Goal: Task Accomplishment & Management: Use online tool/utility

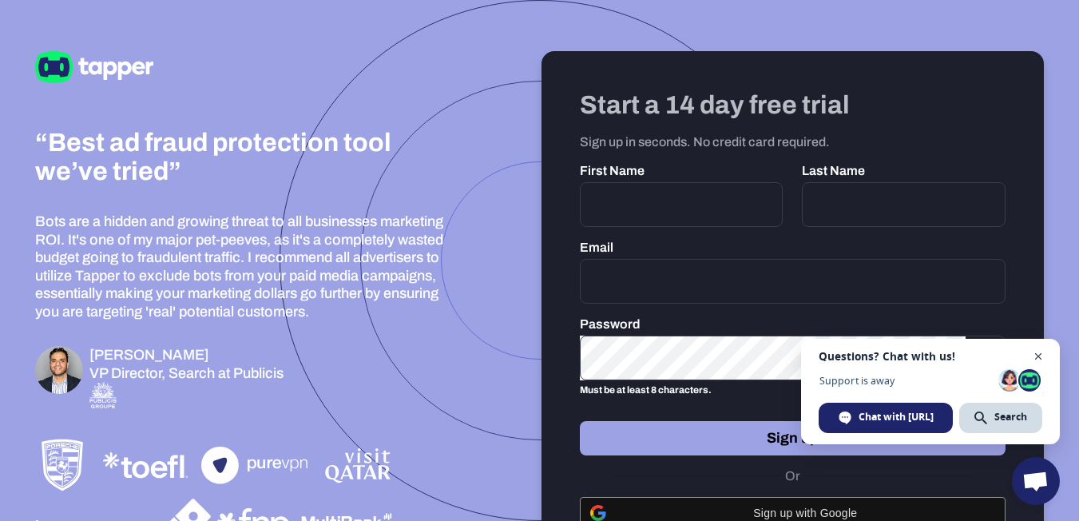
click at [1038, 350] on span "Close chat" at bounding box center [1039, 357] width 20 height 20
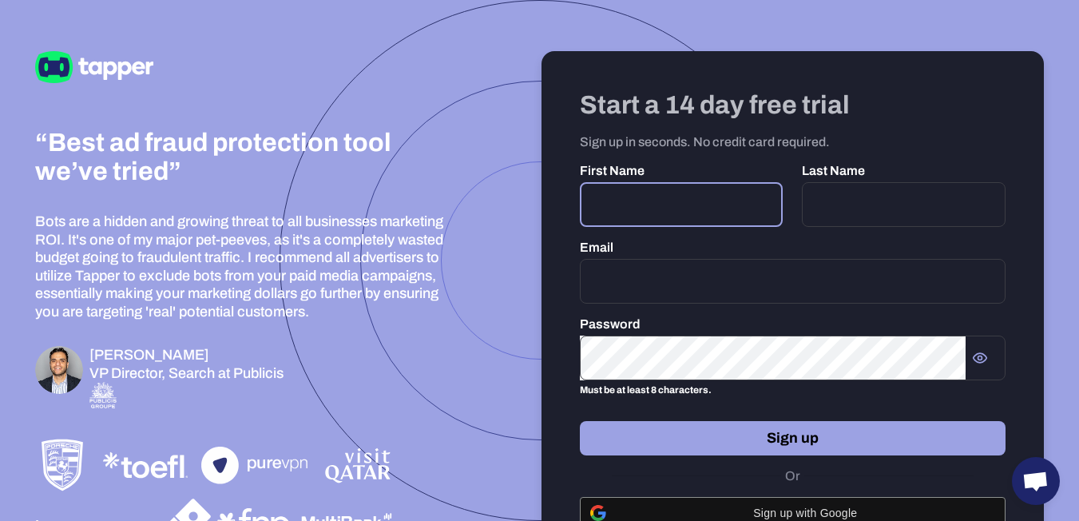
click at [713, 201] on input "text" at bounding box center [682, 204] width 204 height 45
type input "*****"
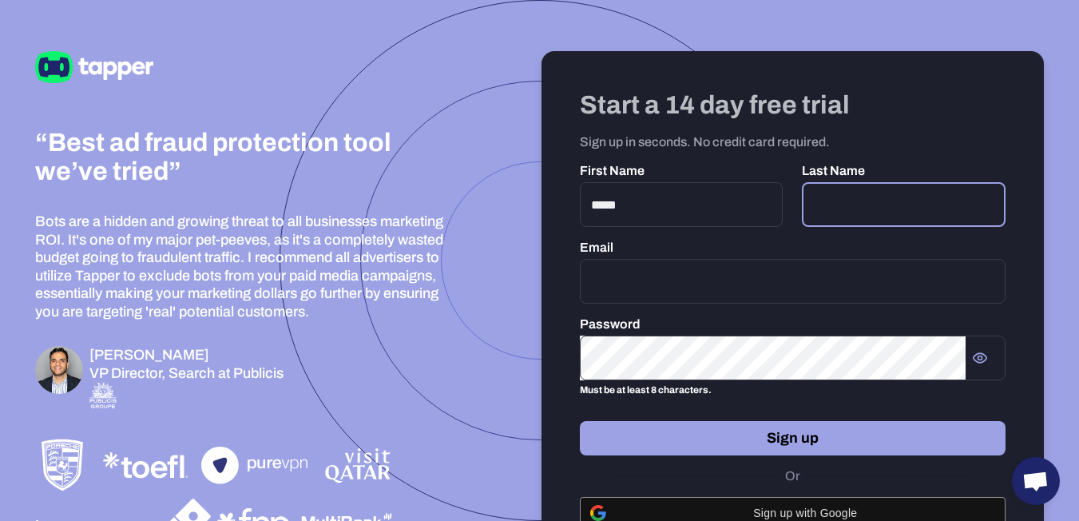
click at [925, 199] on input "text" at bounding box center [904, 204] width 204 height 45
type input "*********"
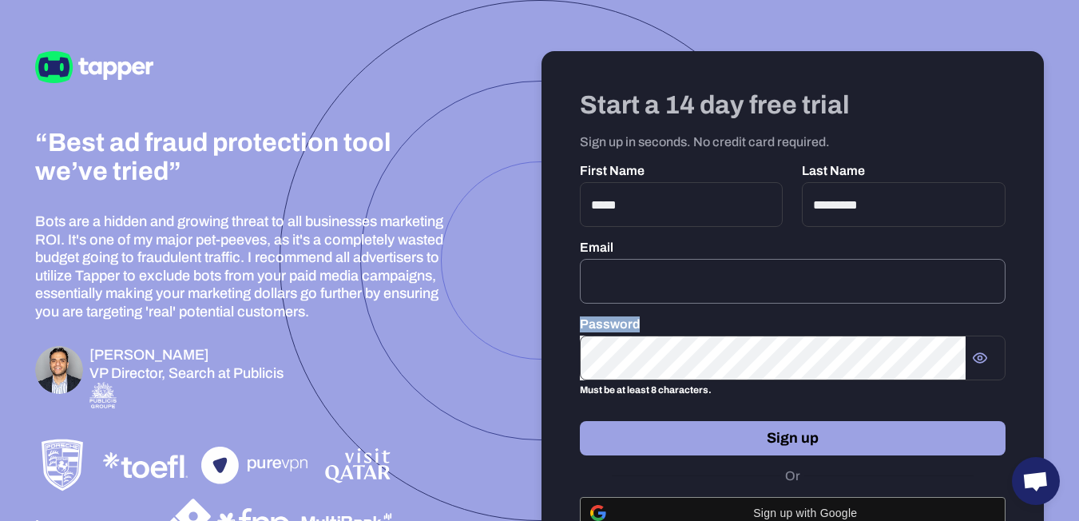
drag, startPoint x: 835, startPoint y: 320, endPoint x: 824, endPoint y: 299, distance: 24.3
click at [824, 299] on div "Start a 14 day free trial Sign up in seconds. No credit card required. First Na…" at bounding box center [793, 322] width 503 height 543
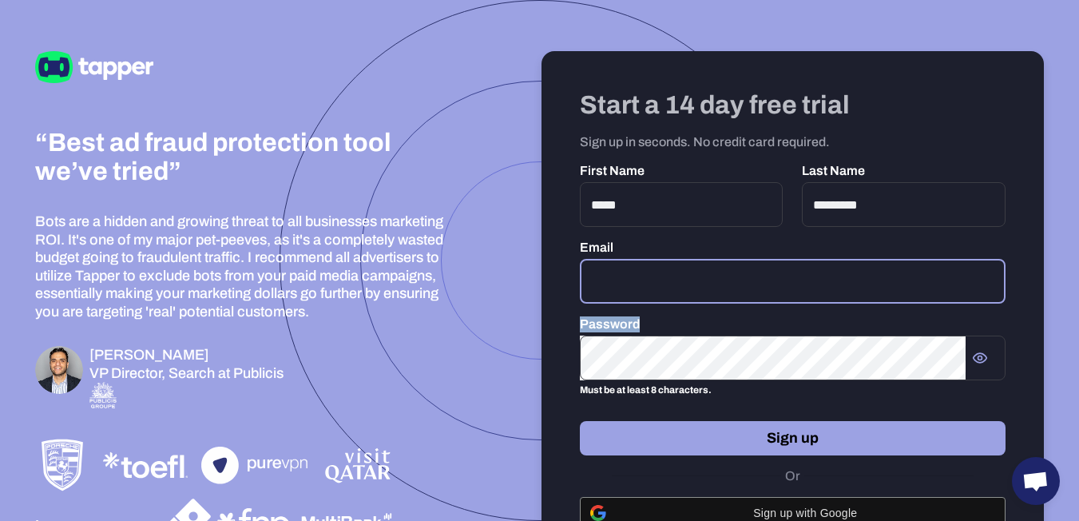
click at [824, 299] on input "email" at bounding box center [793, 281] width 427 height 45
type input "**********"
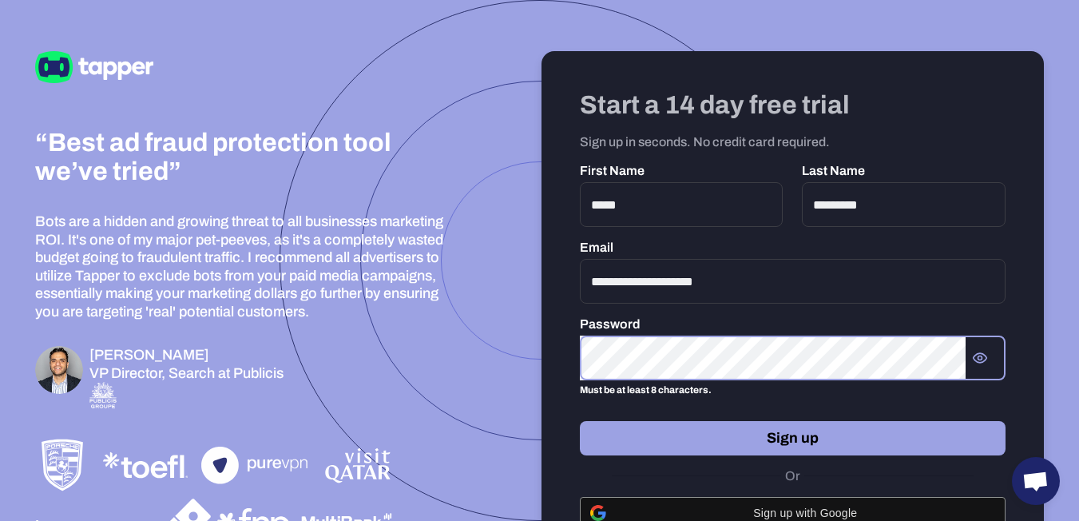
scroll to position [74, 0]
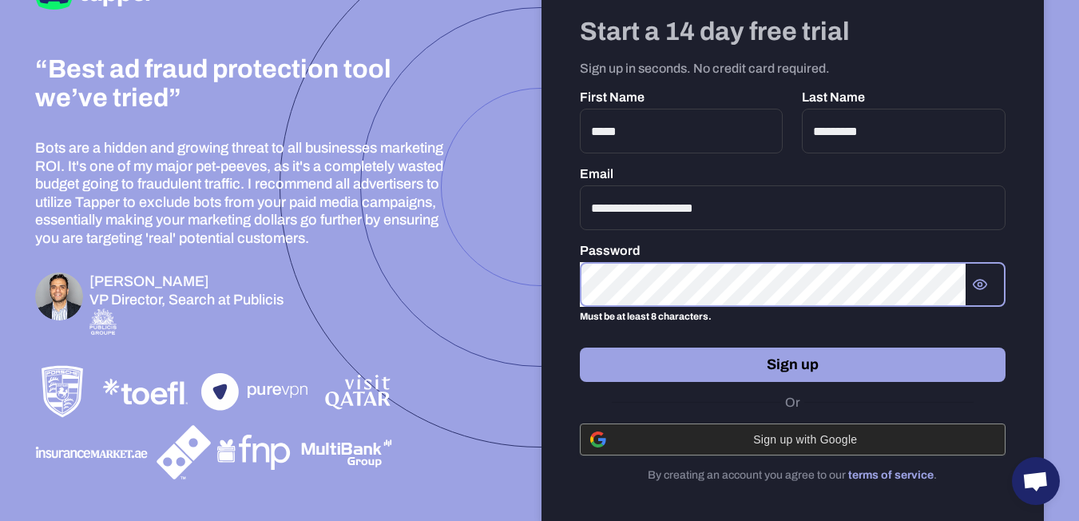
click at [846, 436] on span "Sign up with Google" at bounding box center [806, 439] width 380 height 13
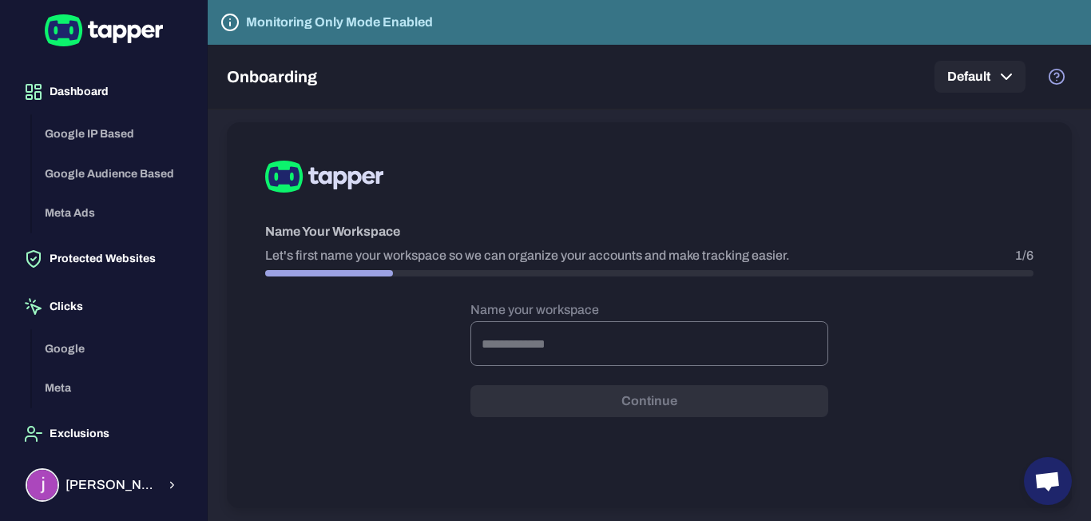
click at [603, 360] on input "text" at bounding box center [650, 343] width 358 height 45
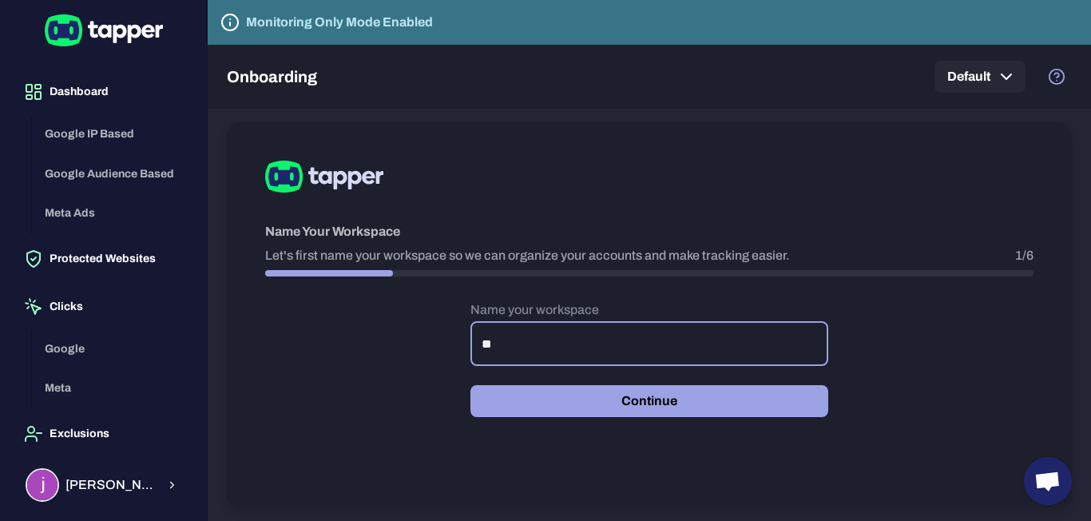
type input "*"
type input "**********"
click at [643, 398] on button "Continue" at bounding box center [650, 401] width 358 height 32
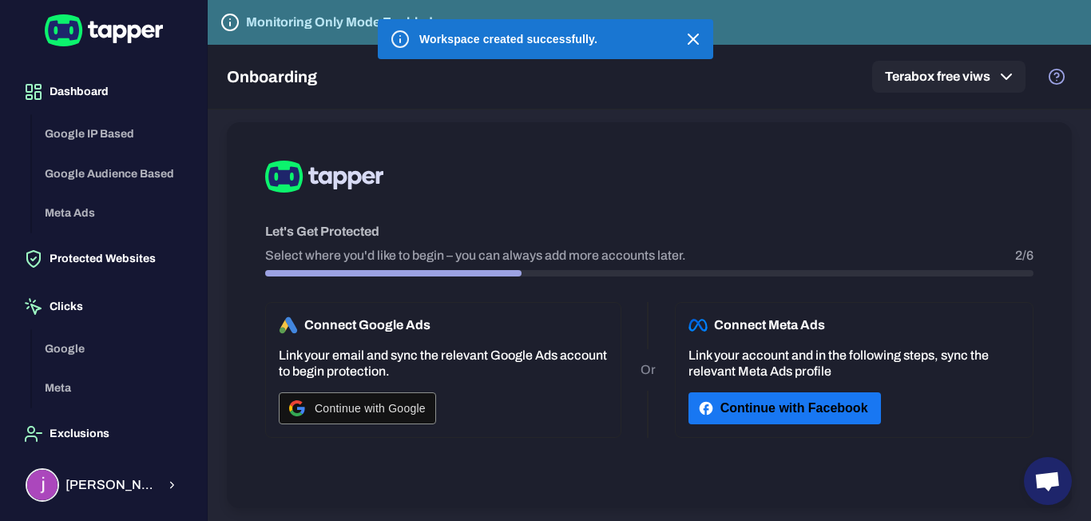
click at [323, 332] on h6 "Connect Google Ads" at bounding box center [355, 325] width 152 height 19
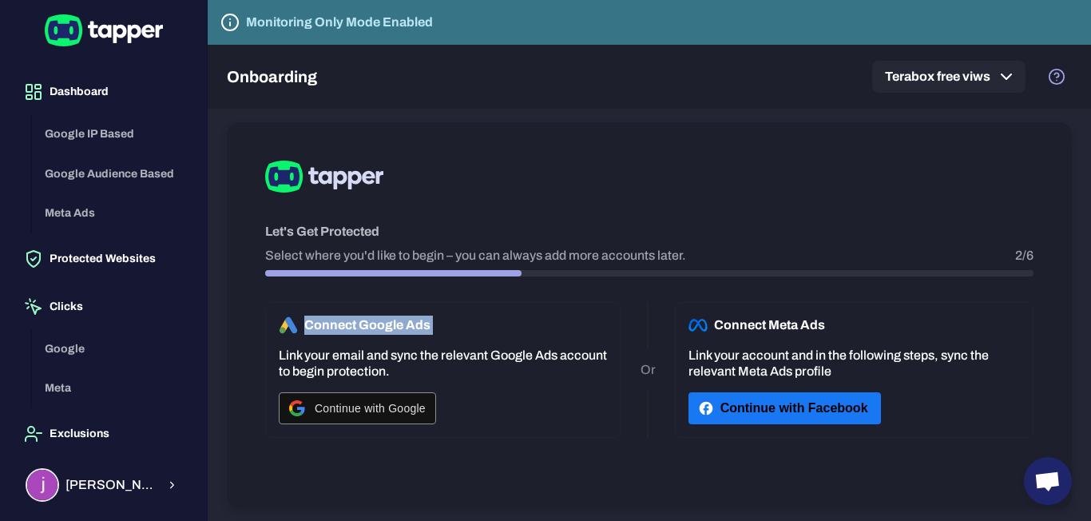
drag, startPoint x: 323, startPoint y: 332, endPoint x: 373, endPoint y: 336, distance: 50.6
click at [373, 336] on div "Connect Google Ads Link your email and sync the relevant Google Ads account to …" at bounding box center [443, 370] width 356 height 136
click at [479, 356] on p "Link your email and sync the relevant Google Ads account to begin protection." at bounding box center [443, 364] width 329 height 32
drag, startPoint x: 479, startPoint y: 356, endPoint x: 514, endPoint y: 361, distance: 34.8
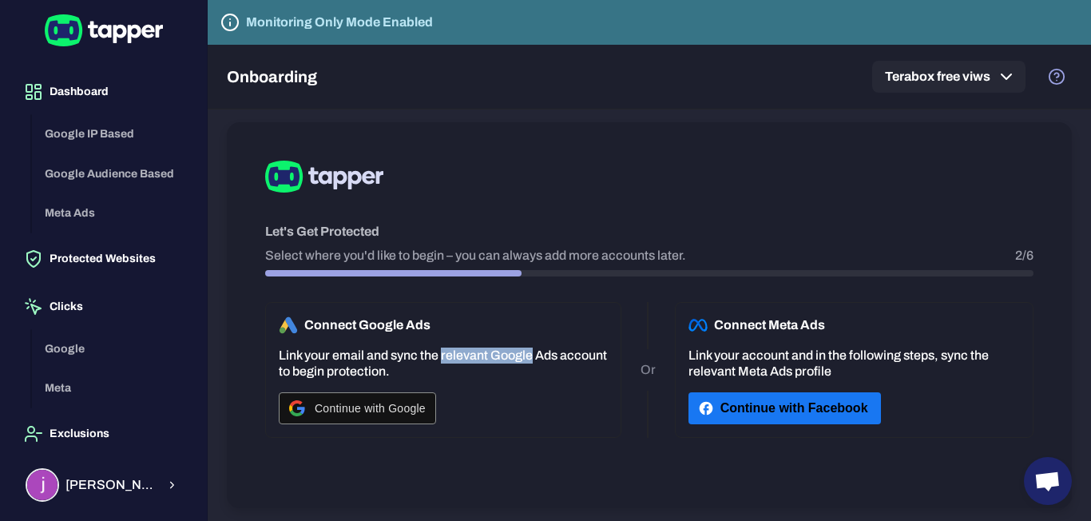
click at [514, 361] on p "Link your email and sync the relevant Google Ads account to begin protection." at bounding box center [443, 364] width 329 height 32
click at [557, 374] on p "Link your email and sync the relevant Google Ads account to begin protection." at bounding box center [443, 364] width 329 height 32
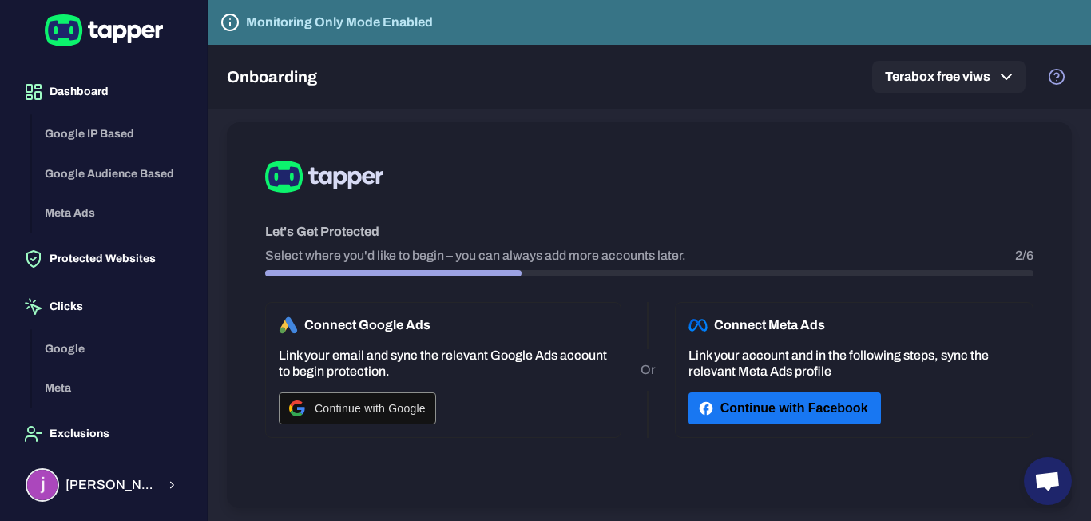
click at [153, 176] on div "Google IP Based Google Audience Based Meta Ads" at bounding box center [113, 173] width 162 height 119
drag, startPoint x: 153, startPoint y: 176, endPoint x: 172, endPoint y: 264, distance: 90.7
click at [172, 264] on div "Dashboard Google IP Based Google Audience Based Meta Ads Protected Websites Cli…" at bounding box center [103, 256] width 181 height 373
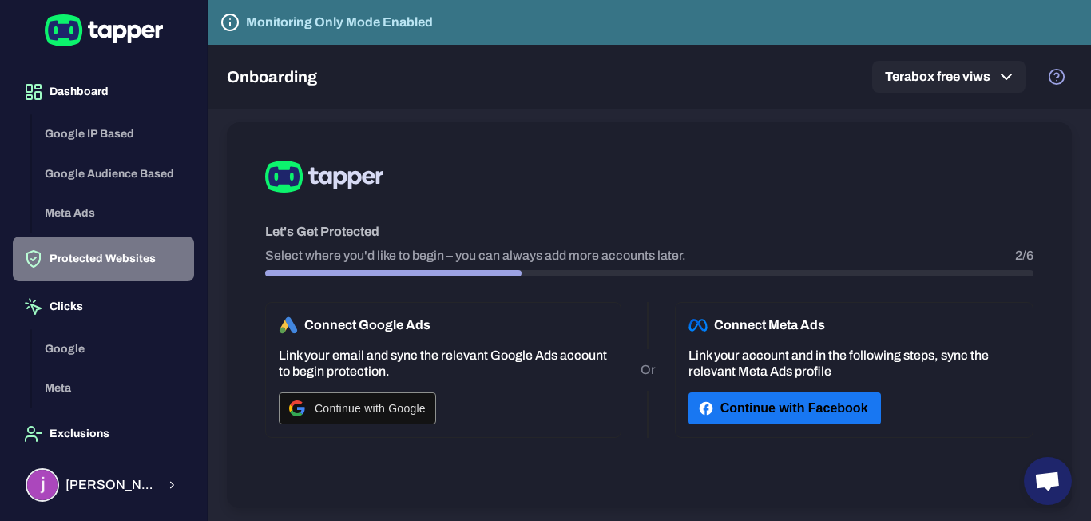
click at [143, 265] on button "Protected Websites" at bounding box center [103, 258] width 181 height 45
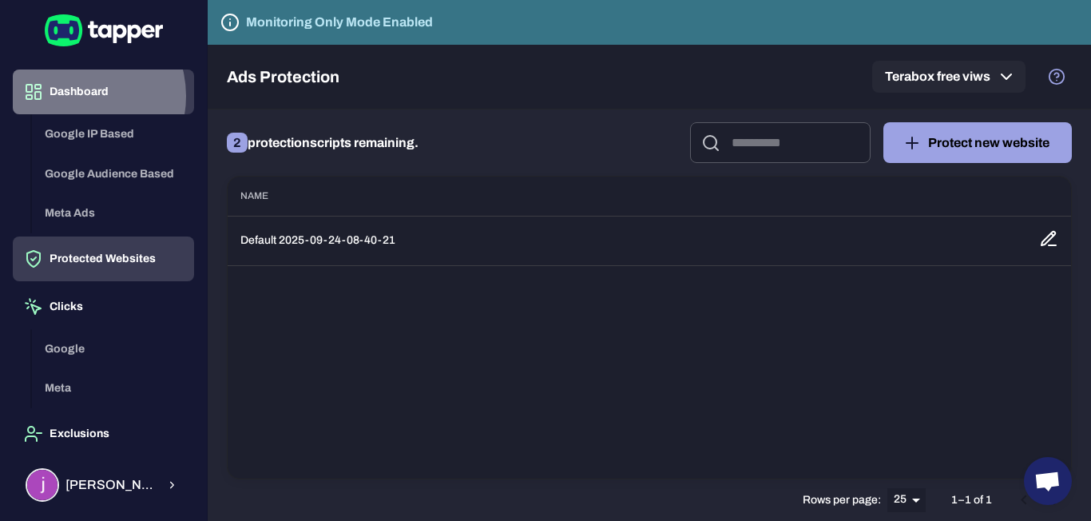
click at [75, 96] on button "Dashboard" at bounding box center [103, 92] width 181 height 45
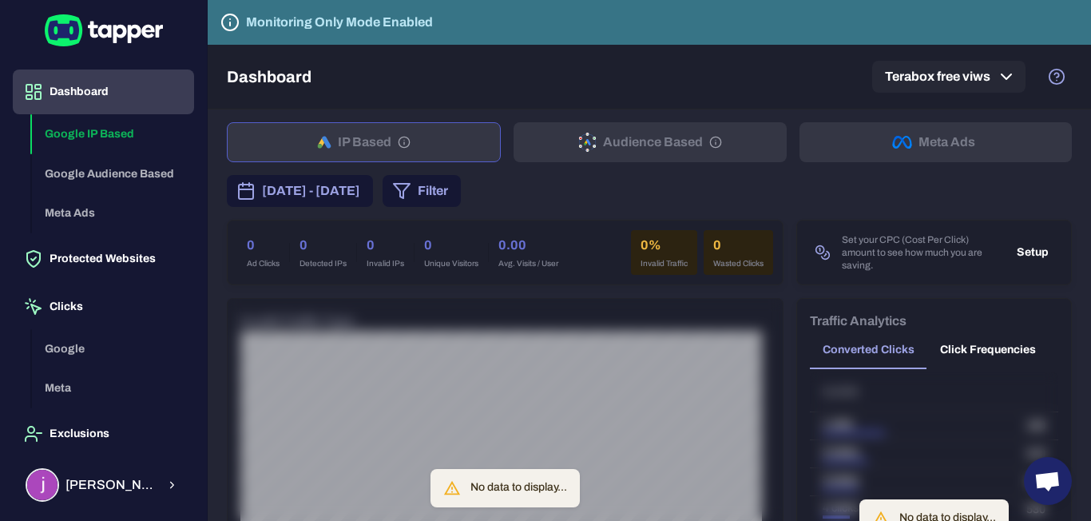
click at [410, 129] on div "IP Based Audience Based Meta Ads" at bounding box center [649, 142] width 845 height 40
click at [634, 137] on div "IP Based Audience Based Meta Ads" at bounding box center [649, 142] width 845 height 40
drag, startPoint x: 61, startPoint y: 174, endPoint x: 105, endPoint y: 277, distance: 112.4
click at [105, 277] on div "Dashboard Google IP Based Google Audience Based Meta Ads Protected Websites Cli…" at bounding box center [103, 256] width 181 height 373
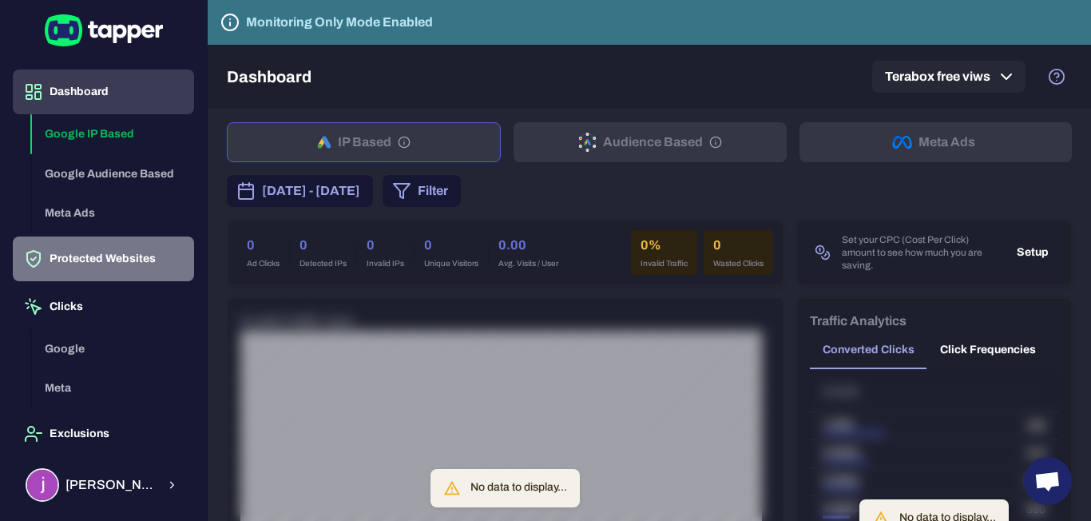
click at [105, 277] on button "Protected Websites" at bounding box center [103, 258] width 181 height 45
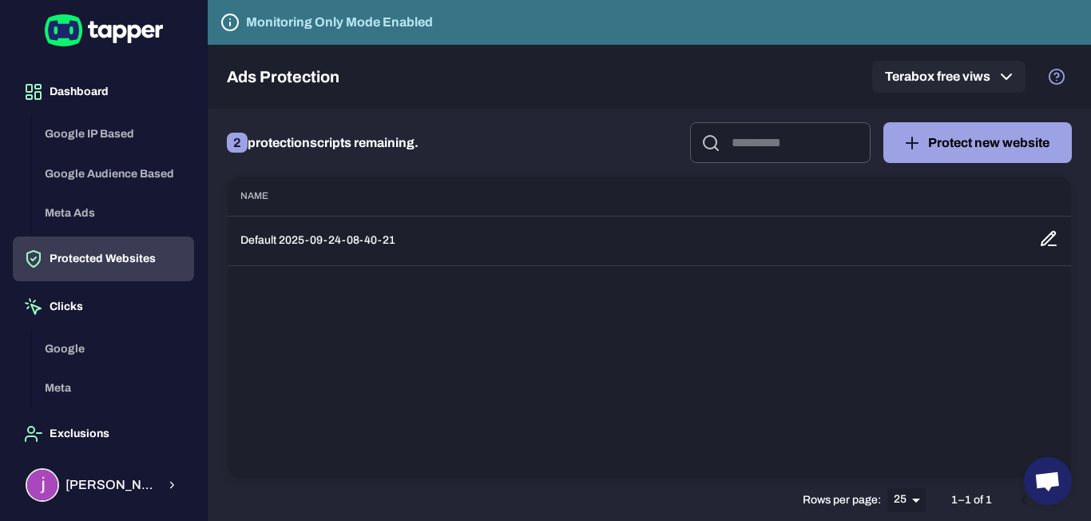
click at [105, 277] on button "Protected Websites" at bounding box center [103, 258] width 181 height 45
click at [820, 128] on input "text" at bounding box center [796, 142] width 150 height 41
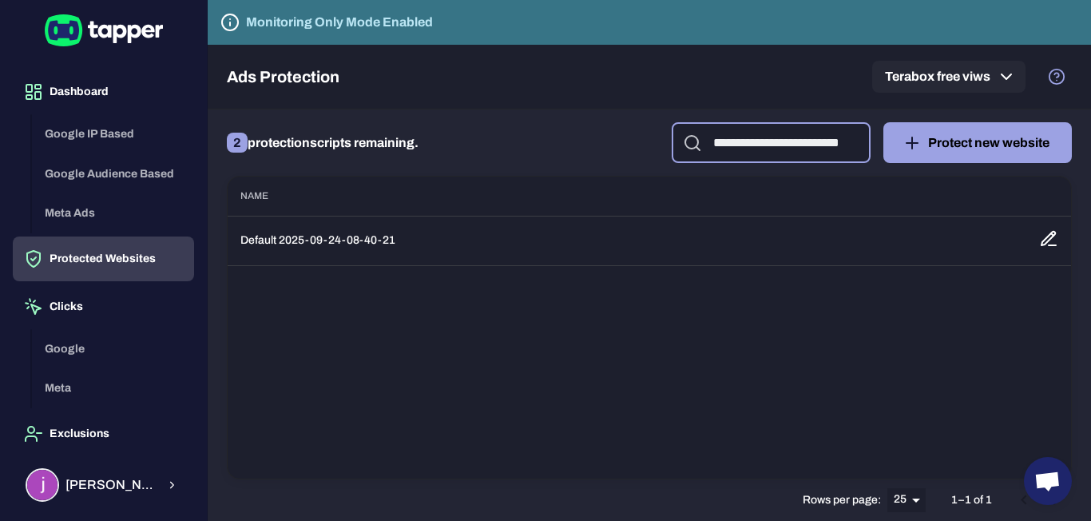
scroll to position [0, 21]
type input "**********"
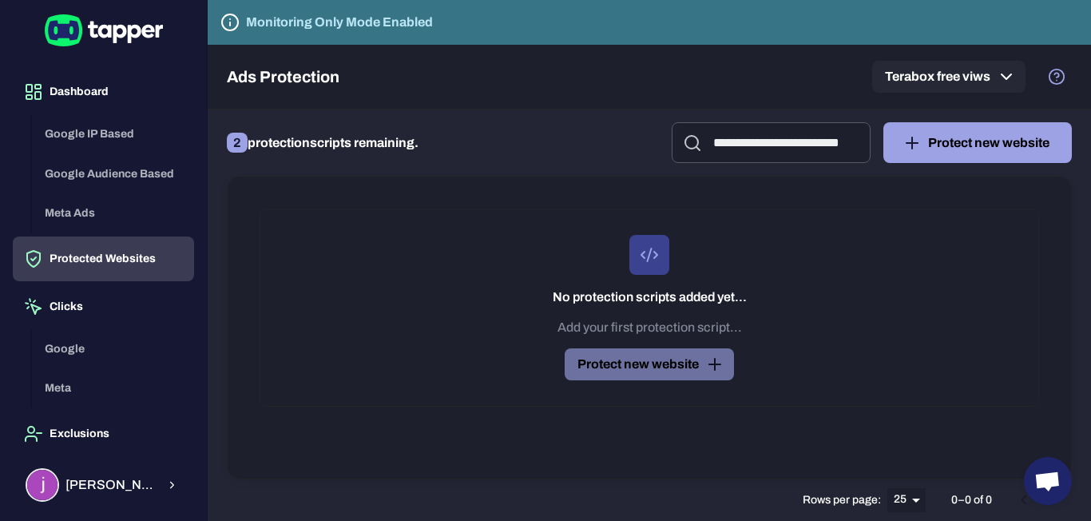
scroll to position [0, 0]
click at [685, 362] on button "Protect new website" at bounding box center [649, 364] width 169 height 32
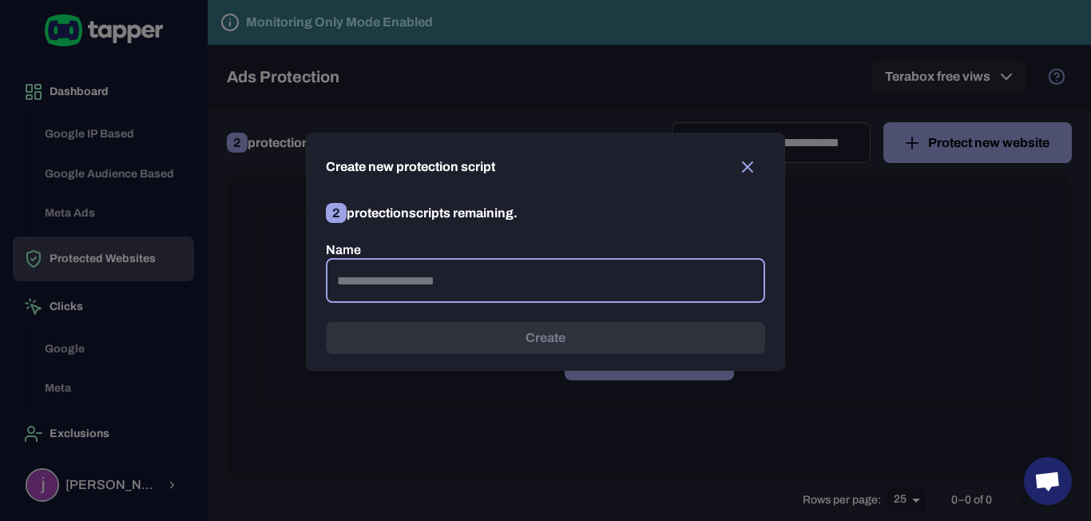
click at [642, 276] on input "text" at bounding box center [545, 280] width 439 height 45
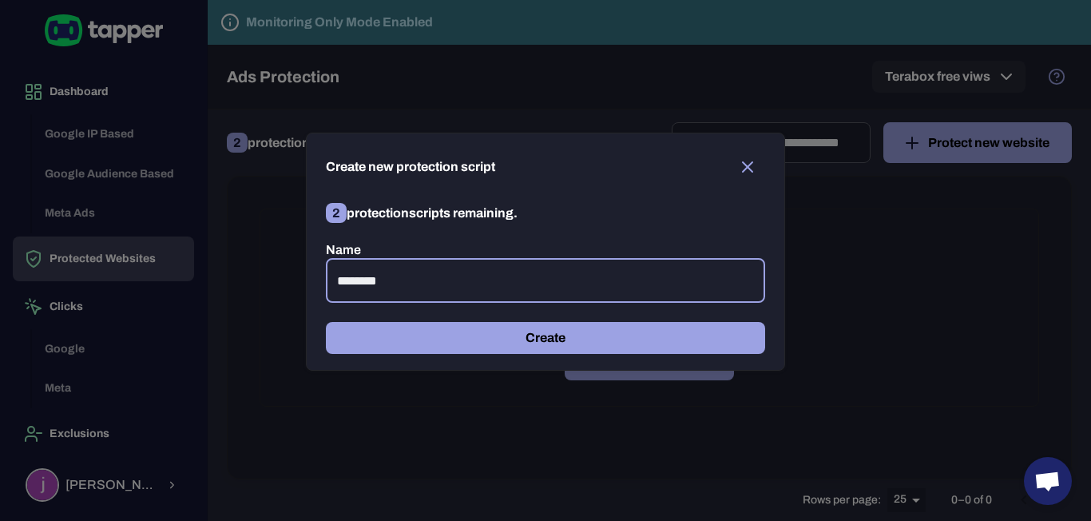
type input "********"
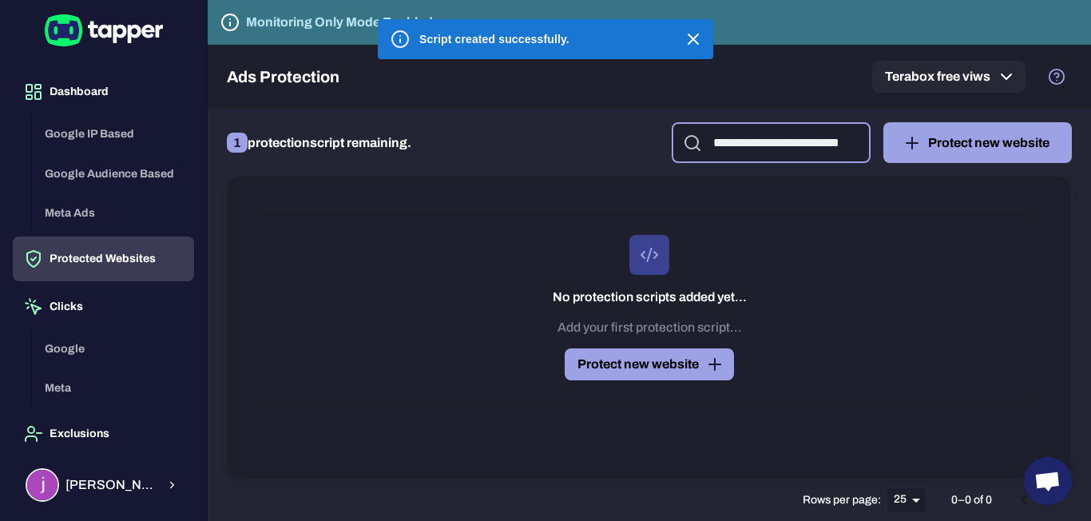
click at [839, 146] on input "**********" at bounding box center [786, 142] width 169 height 41
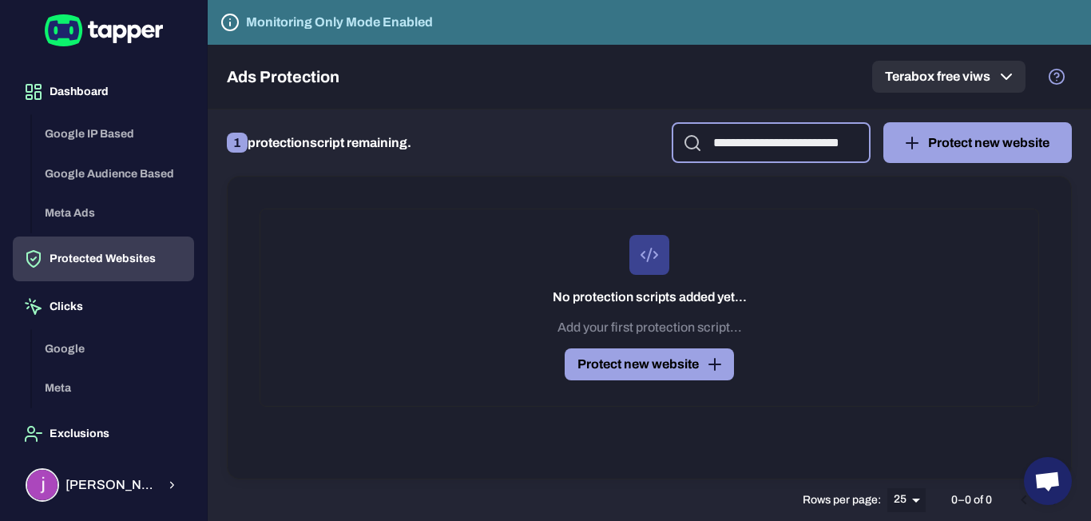
click at [999, 79] on icon "button" at bounding box center [1006, 76] width 19 height 19
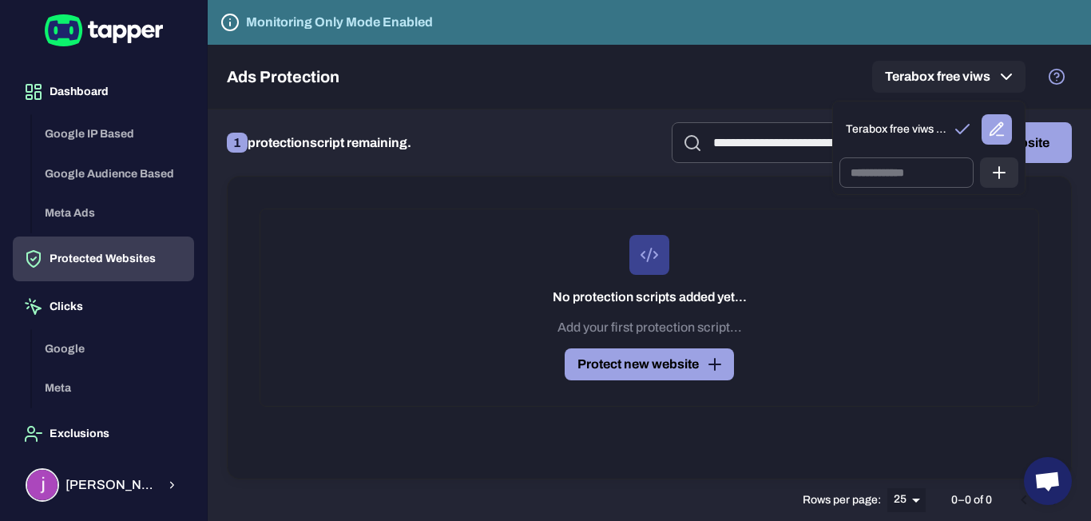
click at [639, 323] on div at bounding box center [545, 260] width 1091 height 521
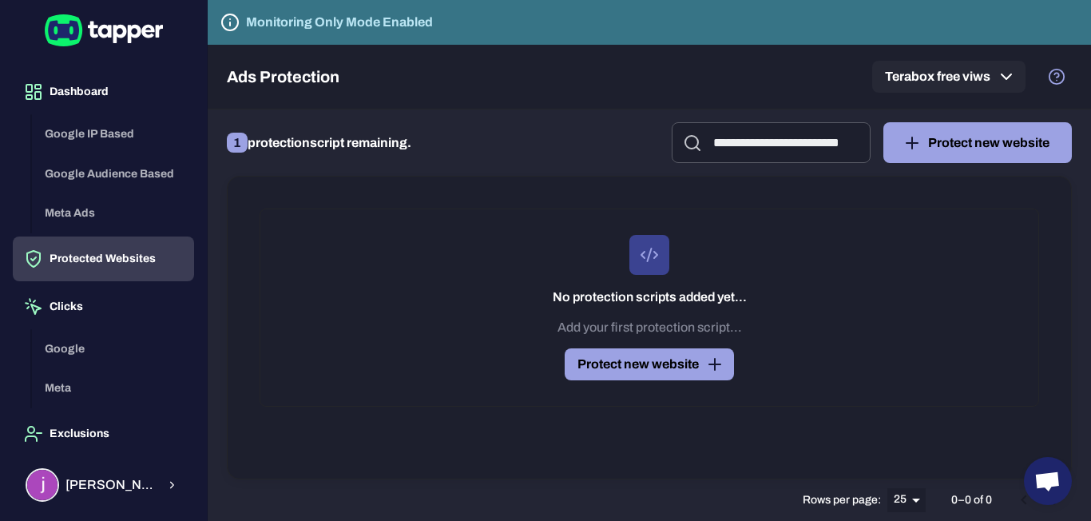
click at [423, 285] on div "No protection scripts added yet... Add your first protection script... Protect …" at bounding box center [650, 308] width 780 height 198
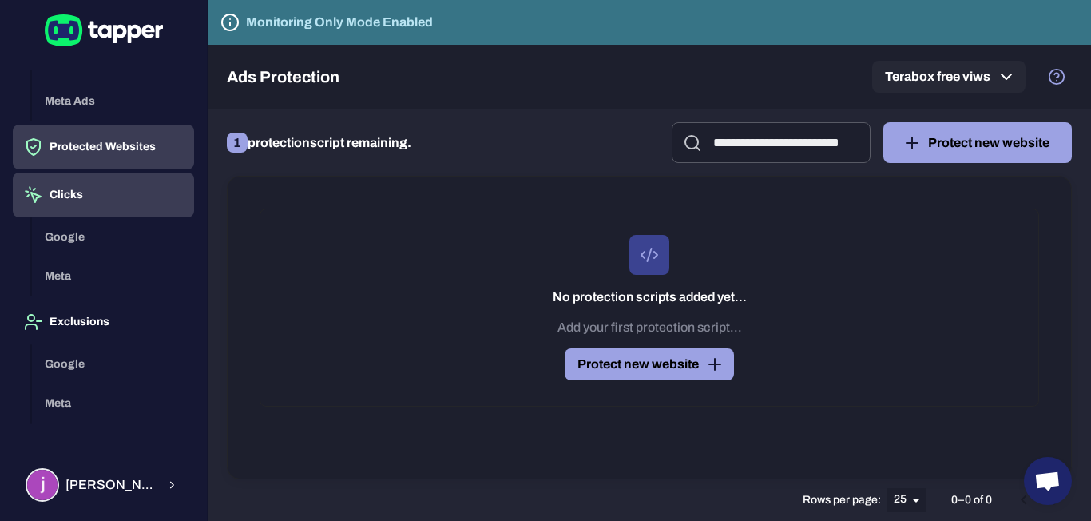
click at [87, 174] on button "Clicks" at bounding box center [103, 195] width 181 height 45
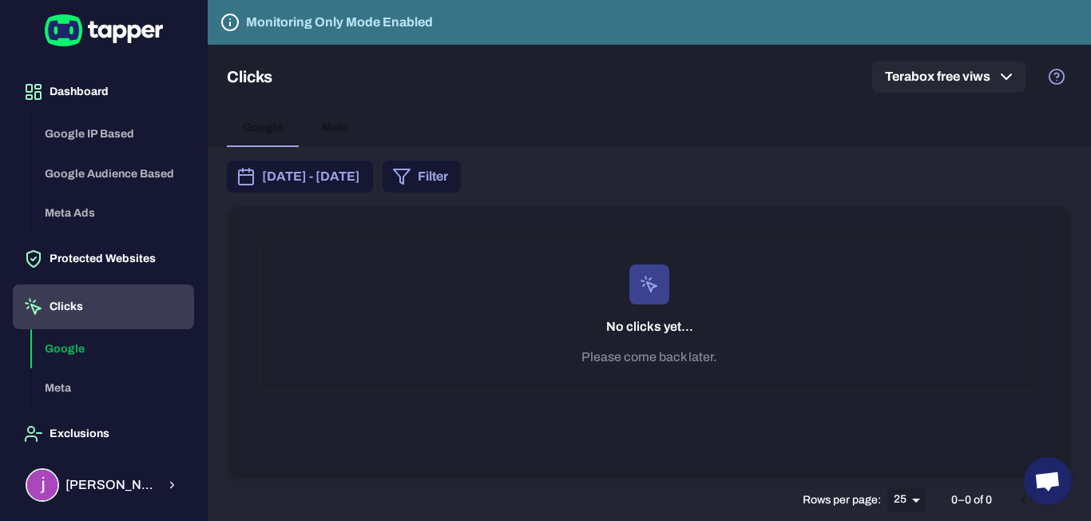
click at [77, 343] on div "Google Meta" at bounding box center [113, 368] width 162 height 79
